Goal: Task Accomplishment & Management: Use online tool/utility

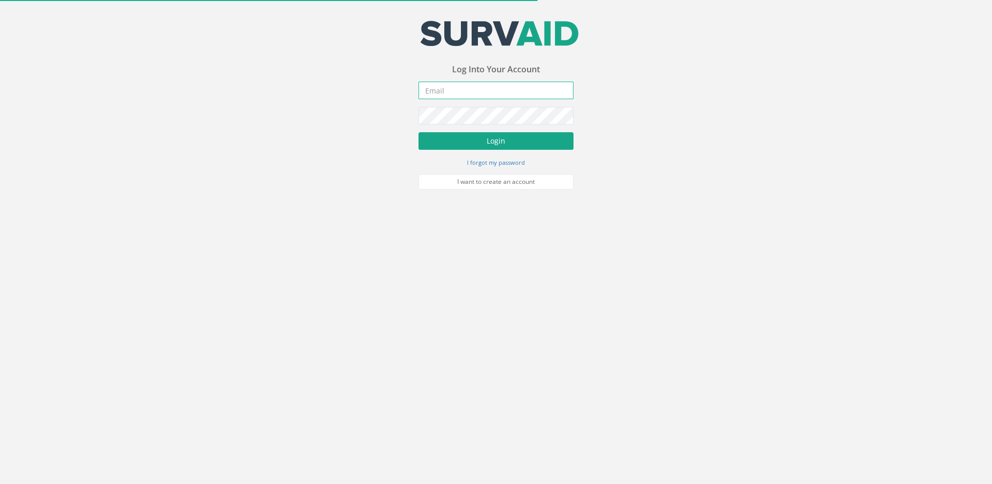
type input "[EMAIL_ADDRESS][DOMAIN_NAME]"
click at [479, 142] on button "Login" at bounding box center [495, 141] width 155 height 18
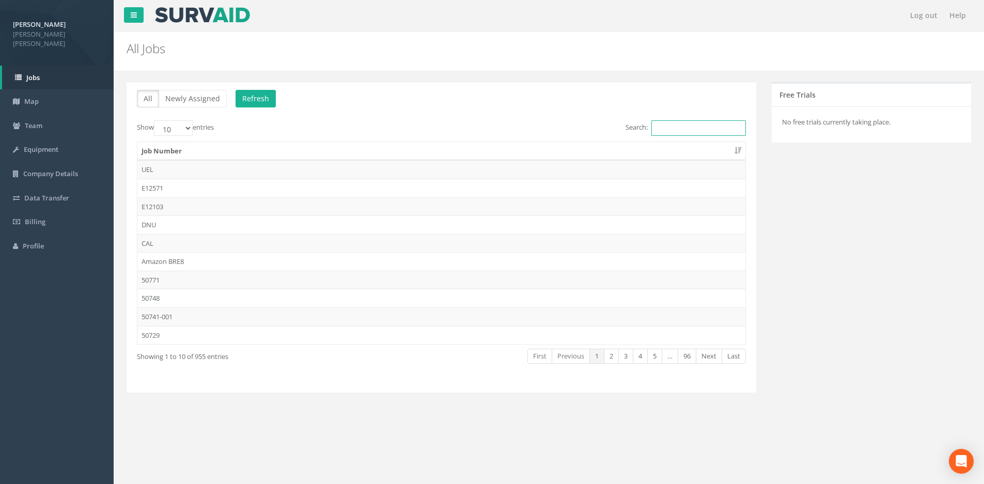
click at [696, 127] on input "Search:" at bounding box center [698, 127] width 95 height 15
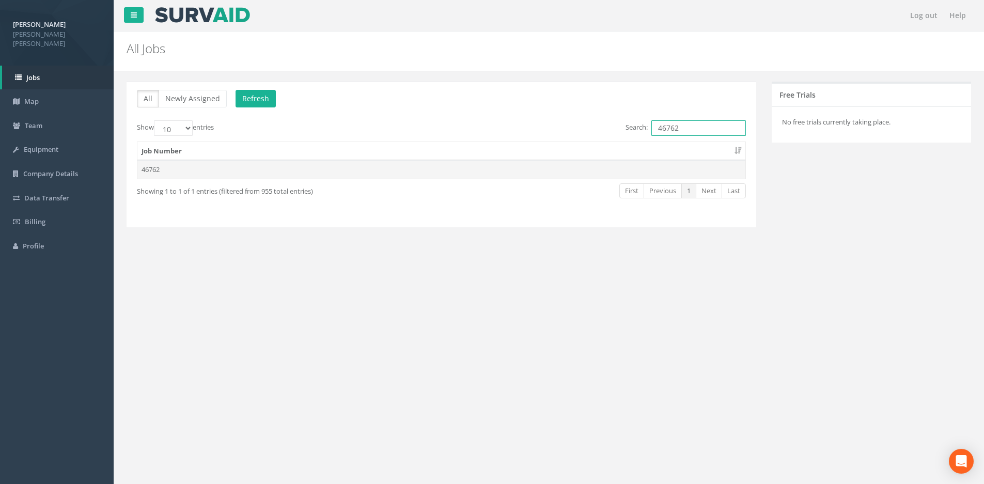
type input "46762"
click at [164, 173] on td "46762" at bounding box center [441, 169] width 608 height 19
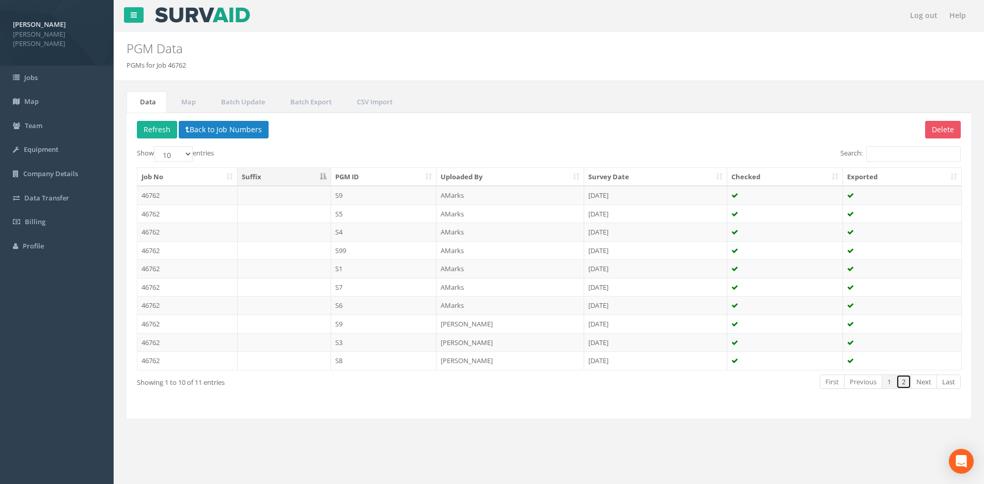
click at [906, 383] on link "2" at bounding box center [903, 381] width 15 height 15
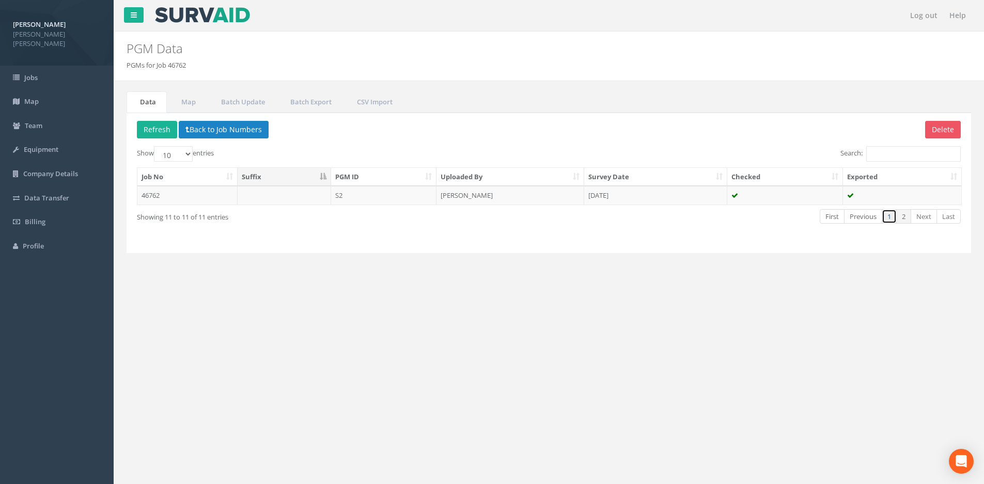
click at [889, 214] on link "1" at bounding box center [889, 216] width 15 height 15
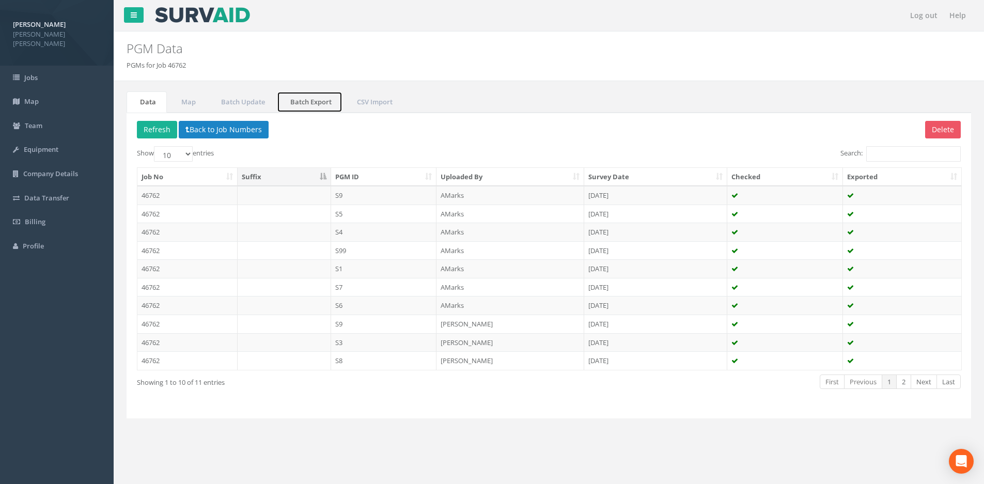
click at [317, 103] on link "Batch Export" at bounding box center [310, 101] width 66 height 21
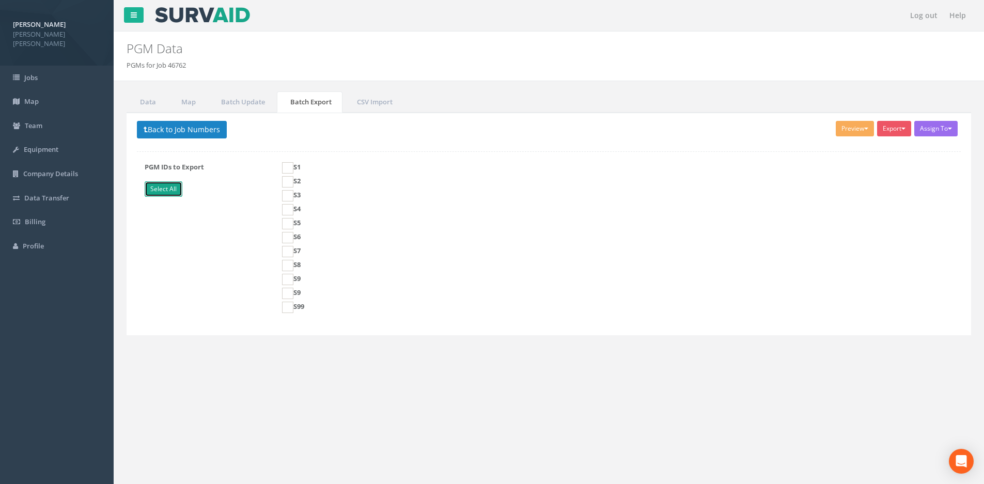
click at [170, 187] on link "Select All" at bounding box center [164, 188] width 38 height 15
checkbox input "true"
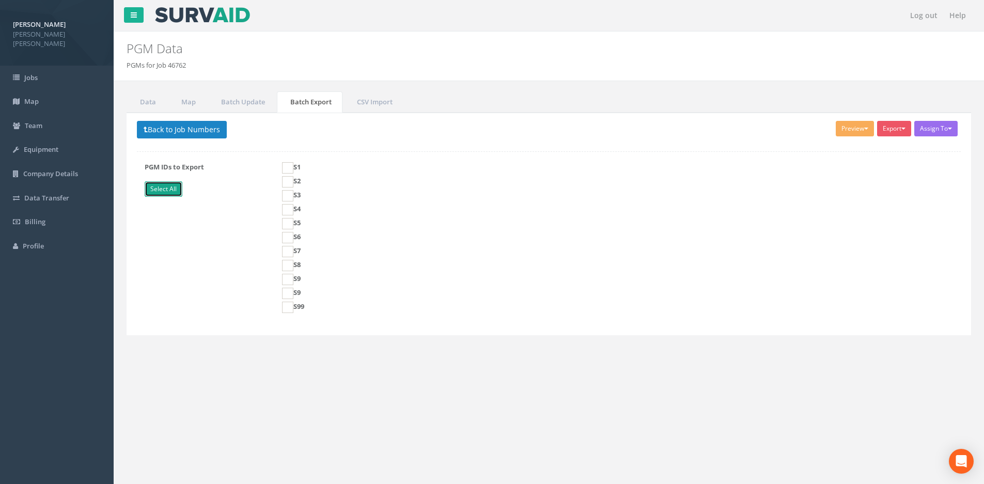
checkbox input "true"
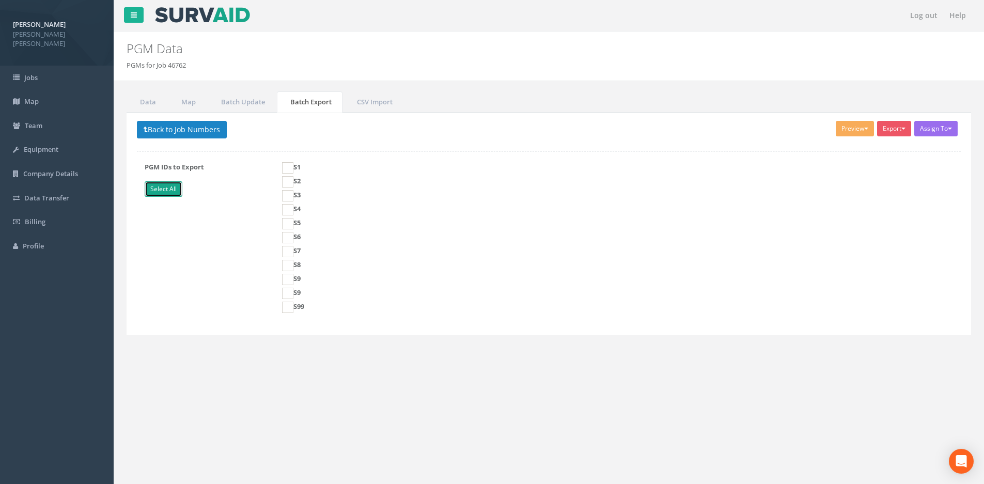
checkbox input "true"
click at [868, 127] on button "Preview" at bounding box center [855, 128] width 38 height 15
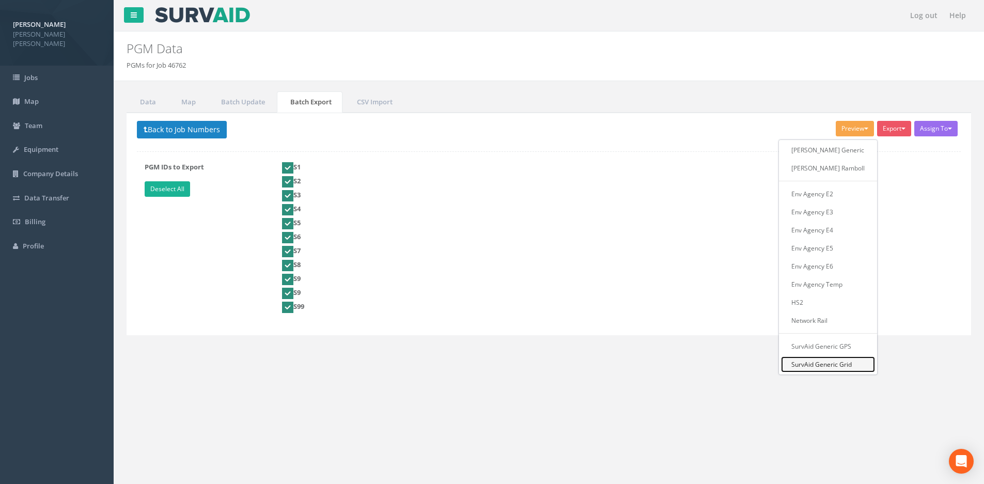
click at [844, 364] on link "SurvAid Generic Grid" at bounding box center [828, 364] width 94 height 16
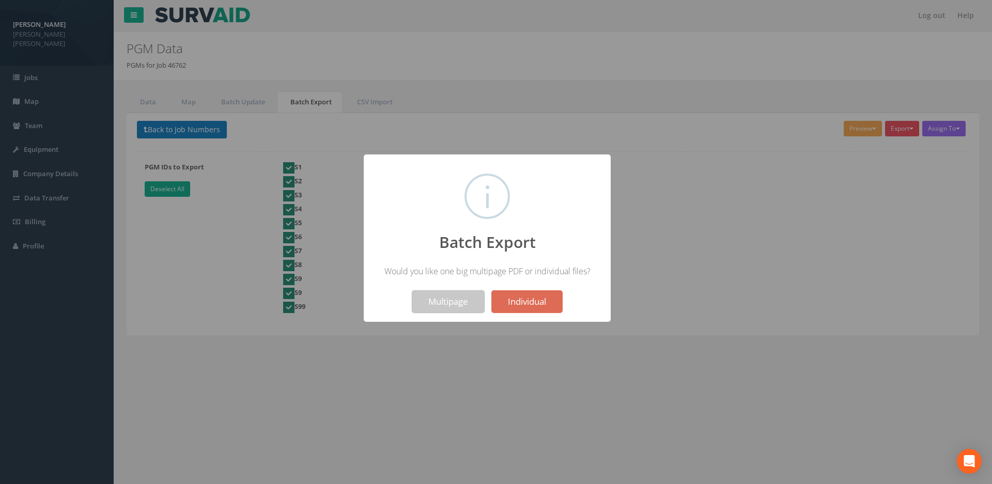
click at [442, 304] on button "Multipage" at bounding box center [448, 301] width 73 height 23
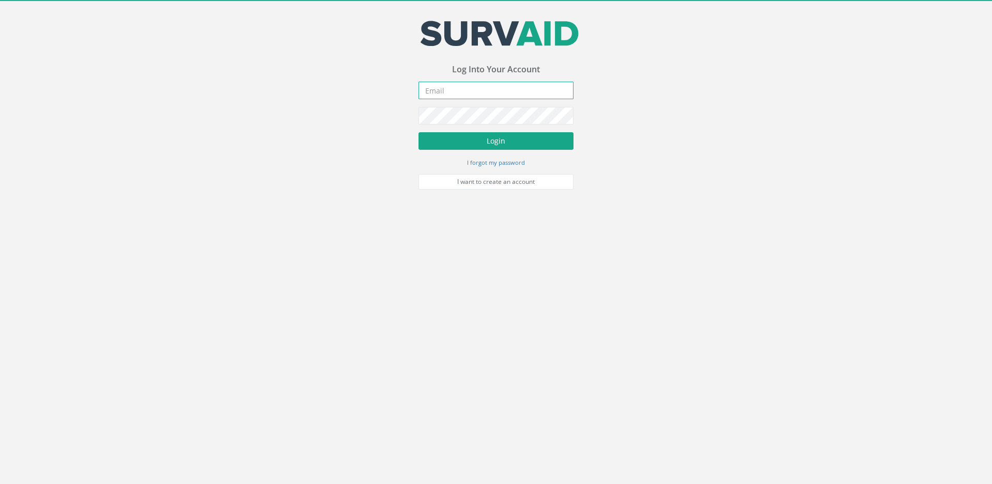
type input "[EMAIL_ADDRESS][DOMAIN_NAME]"
click at [503, 139] on button "Login" at bounding box center [495, 141] width 155 height 18
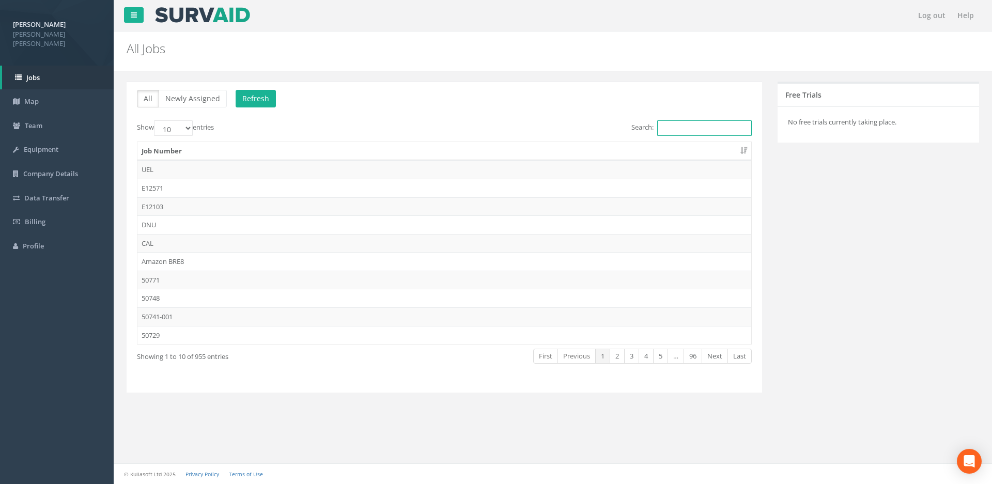
click at [678, 122] on input "Search:" at bounding box center [704, 127] width 95 height 15
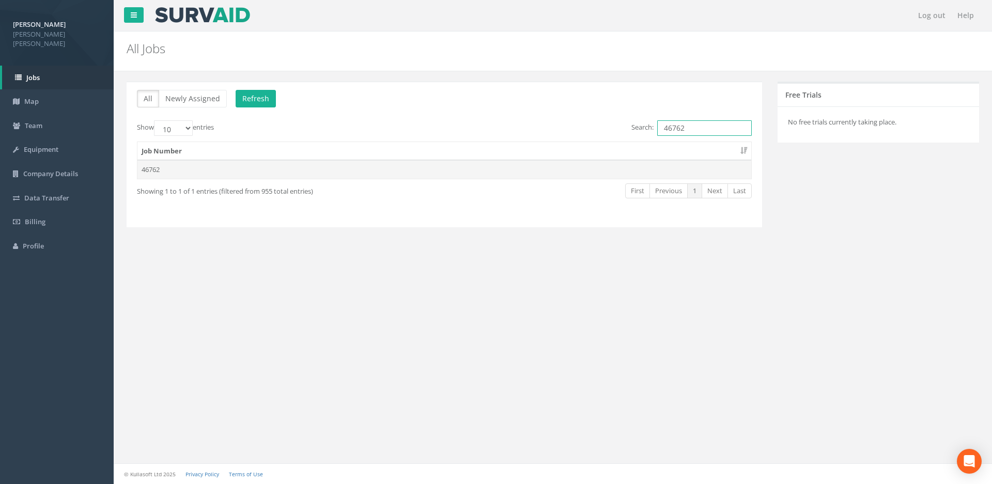
type input "46762"
click at [194, 174] on td "46762" at bounding box center [444, 169] width 614 height 19
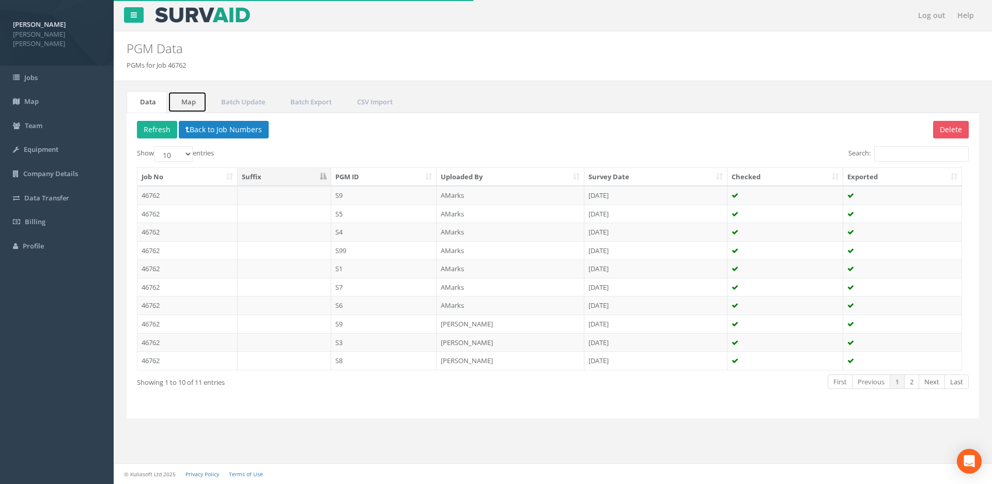
click at [182, 107] on link "Map" at bounding box center [187, 101] width 39 height 21
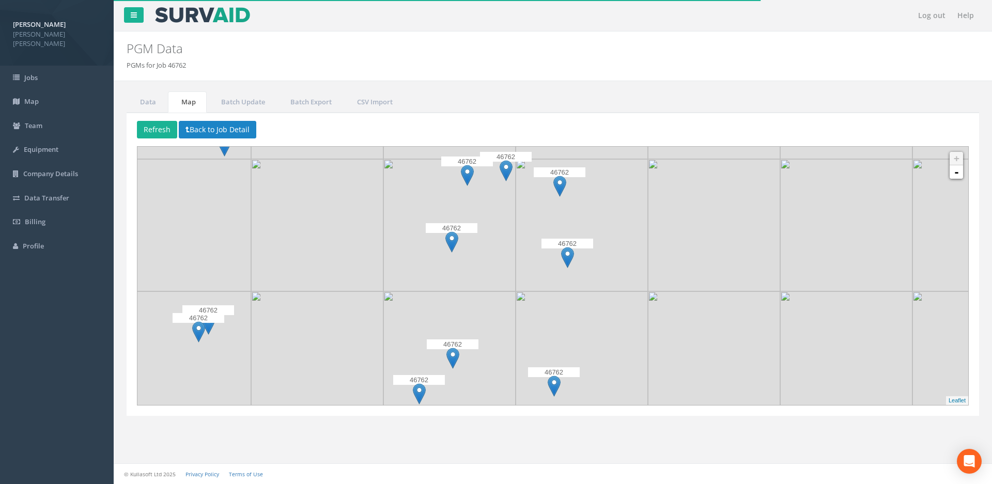
drag, startPoint x: 812, startPoint y: 271, endPoint x: 642, endPoint y: 276, distance: 170.0
click at [642, 276] on img at bounding box center [581, 225] width 132 height 132
click at [453, 355] on img at bounding box center [452, 358] width 13 height 21
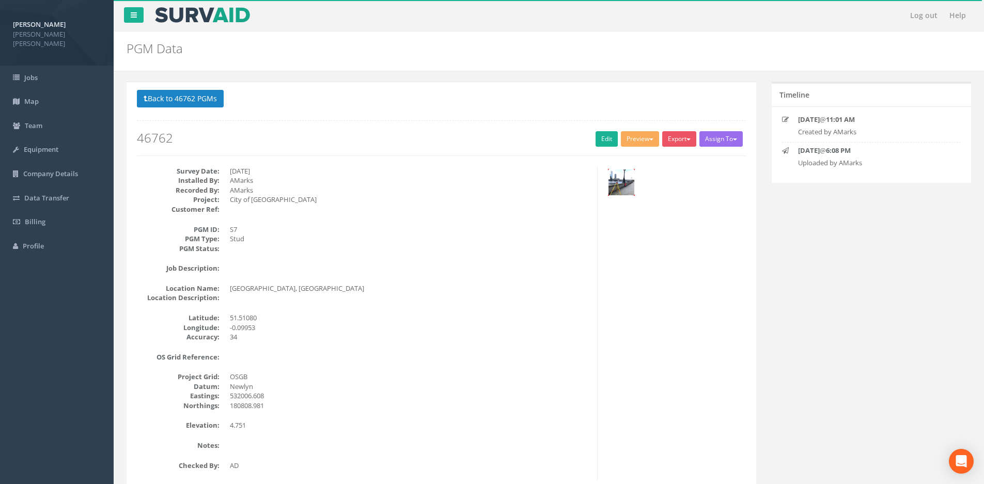
click at [625, 183] on img at bounding box center [621, 182] width 26 height 26
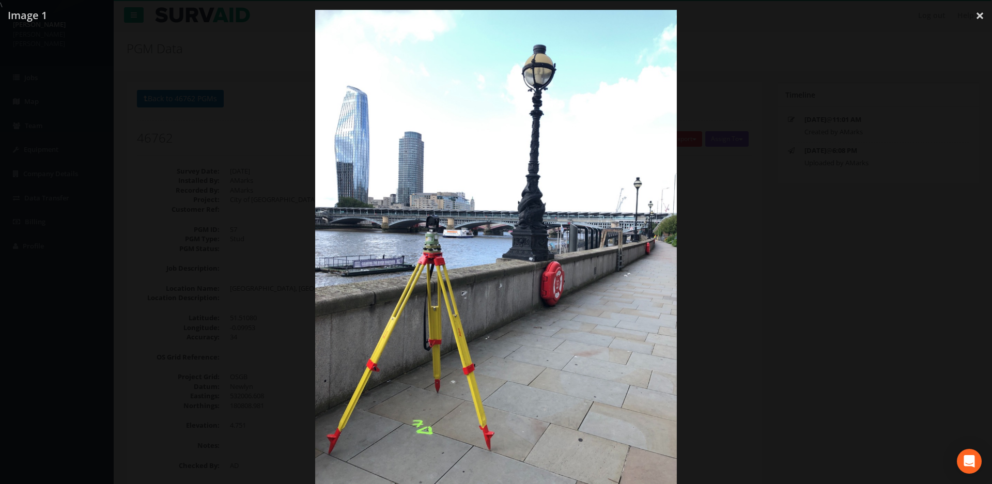
click at [774, 227] on div at bounding box center [496, 252] width 992 height 484
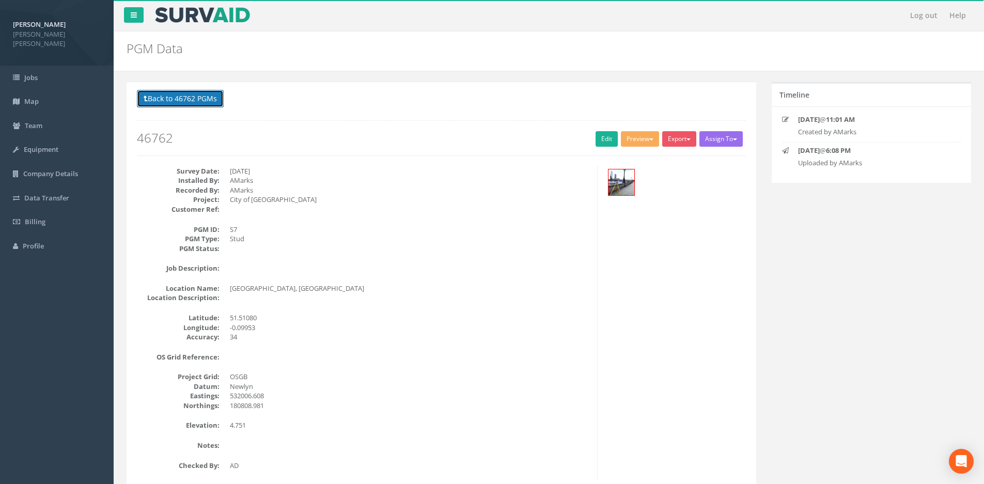
click at [203, 106] on button "Back to 46762 PGMs" at bounding box center [180, 99] width 87 height 18
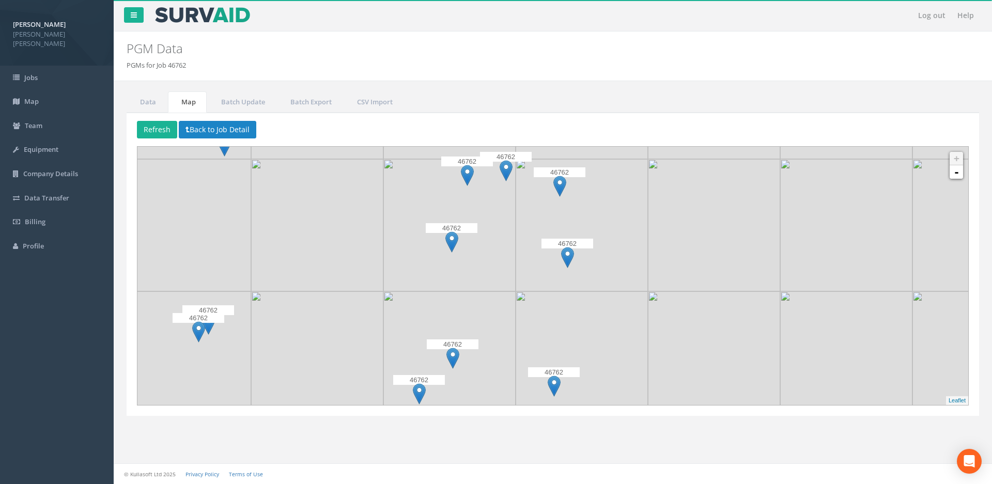
click at [417, 393] on img at bounding box center [419, 393] width 13 height 21
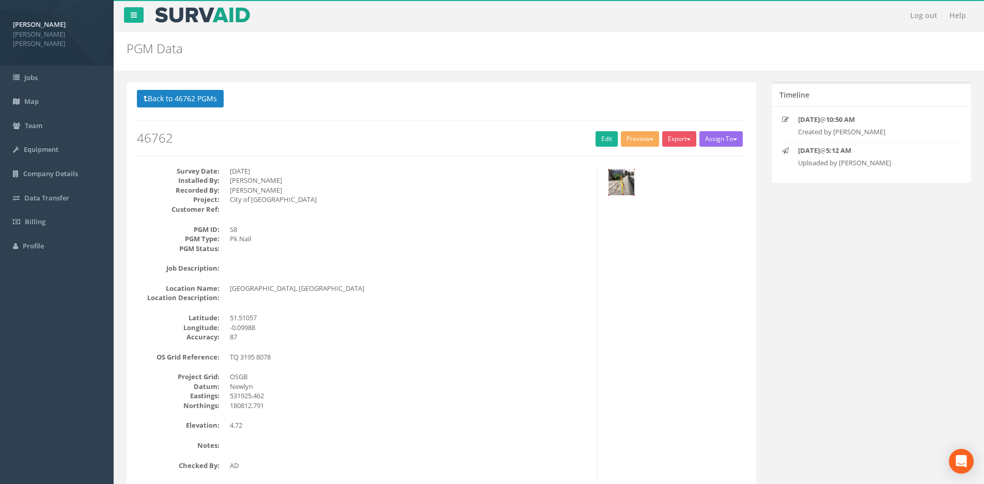
click at [631, 189] on img at bounding box center [621, 182] width 26 height 26
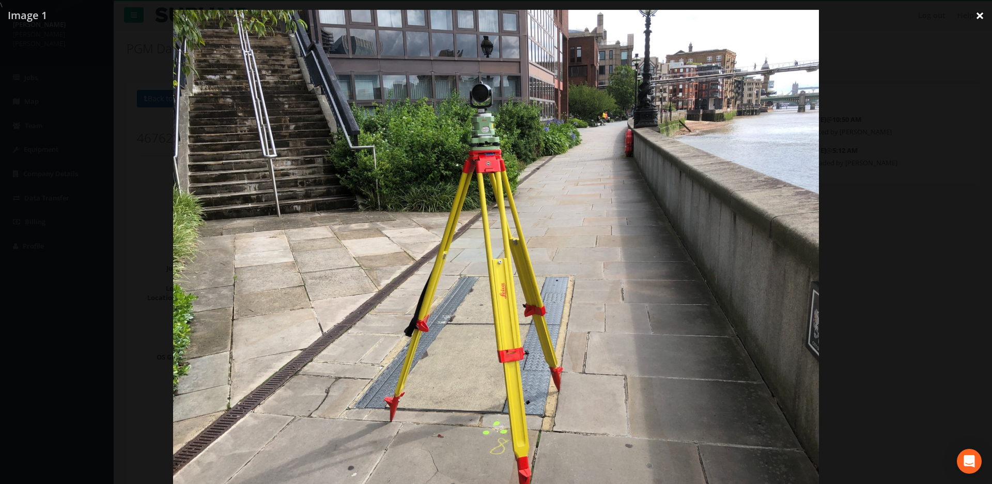
click at [981, 16] on link "×" at bounding box center [979, 15] width 24 height 31
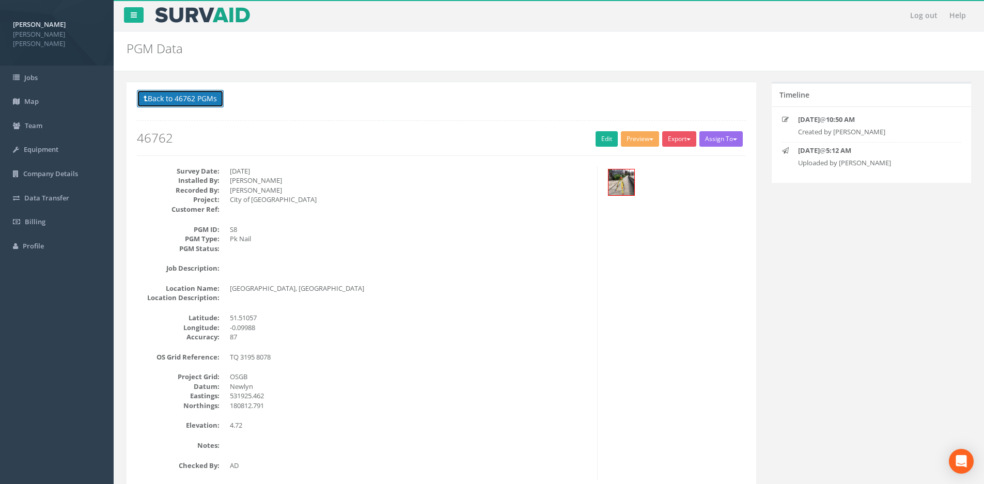
click at [198, 104] on button "Back to 46762 PGMs" at bounding box center [180, 99] width 87 height 18
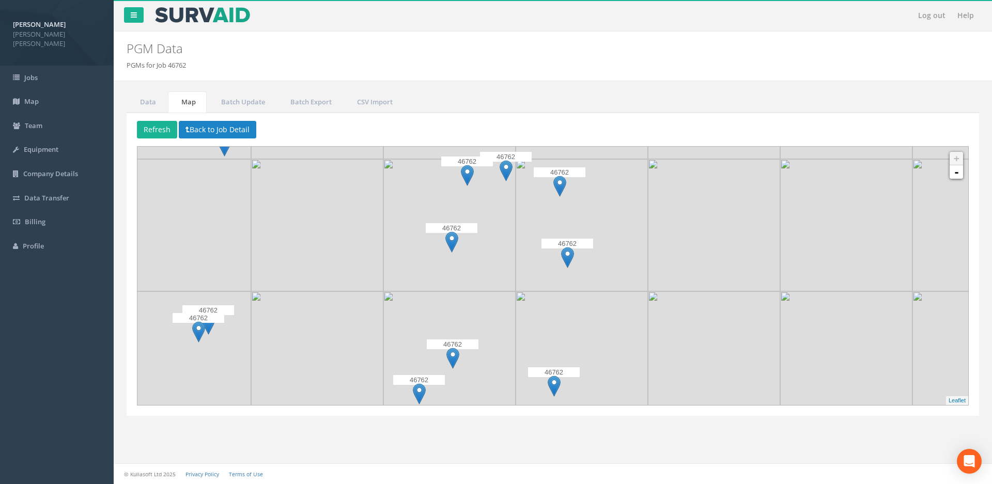
click at [560, 184] on img at bounding box center [559, 186] width 13 height 21
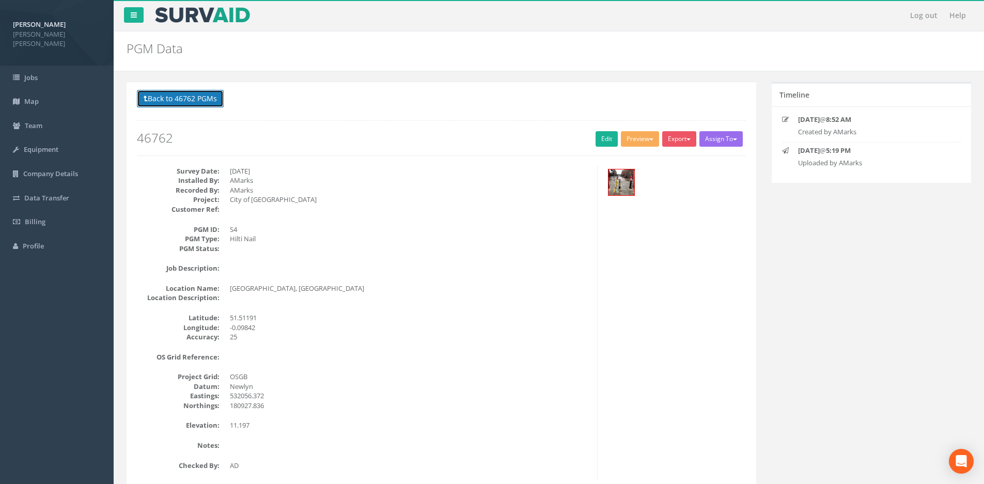
click at [197, 98] on button "Back to 46762 PGMs" at bounding box center [180, 99] width 87 height 18
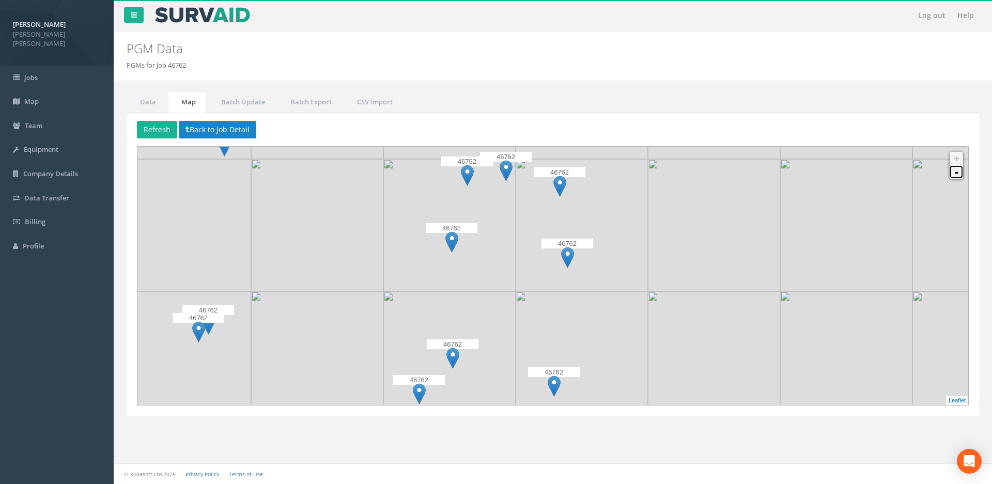
drag, startPoint x: 962, startPoint y: 171, endPoint x: 962, endPoint y: 166, distance: 5.7
click at [962, 171] on link "-" at bounding box center [955, 171] width 13 height 13
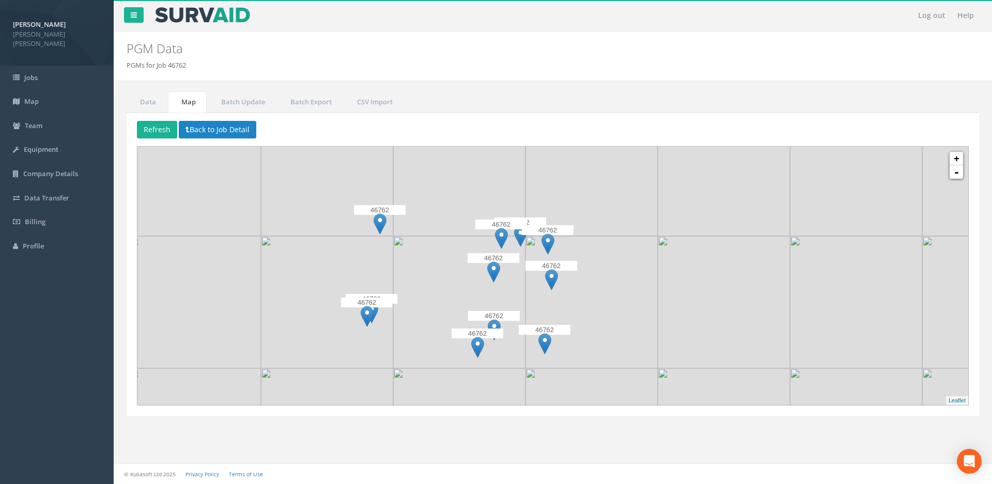
drag, startPoint x: 686, startPoint y: 255, endPoint x: 679, endPoint y: 272, distance: 19.0
click at [677, 274] on img at bounding box center [723, 302] width 132 height 132
click at [955, 159] on link "+" at bounding box center [955, 158] width 13 height 13
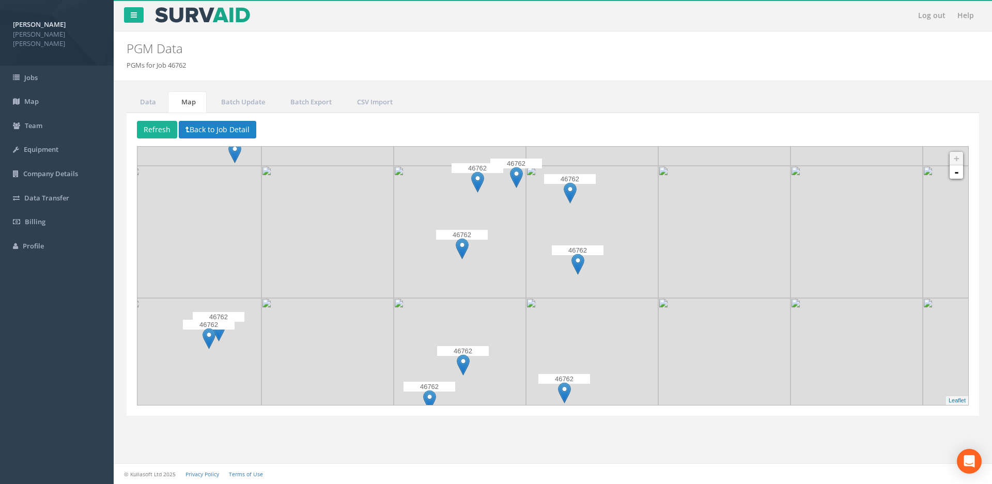
drag, startPoint x: 743, startPoint y: 289, endPoint x: 772, endPoint y: 257, distance: 42.8
click at [772, 257] on img at bounding box center [724, 232] width 132 height 132
